Goal: Navigation & Orientation: Find specific page/section

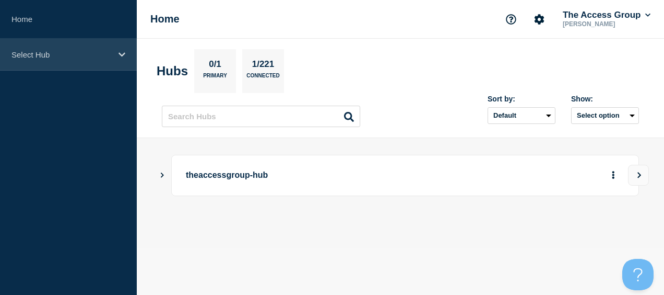
click at [125, 53] on div "Select Hub" at bounding box center [68, 55] width 137 height 32
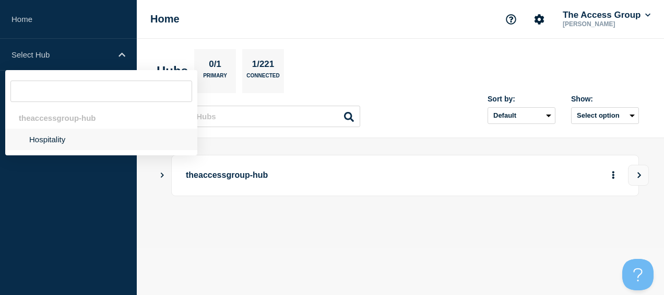
click at [46, 143] on li "Hospitality" at bounding box center [101, 138] width 192 height 21
